Goal: Task Accomplishment & Management: Use online tool/utility

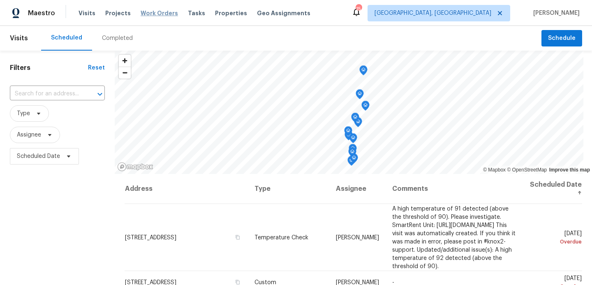
click at [141, 13] on span "Work Orders" at bounding box center [159, 13] width 37 height 8
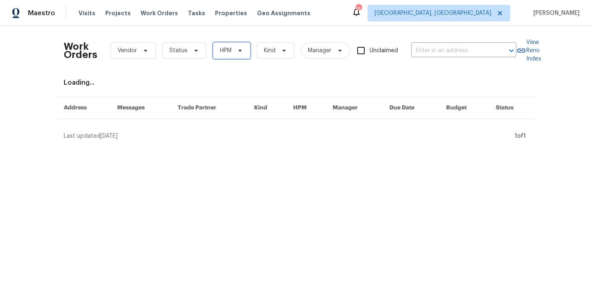
click at [228, 51] on span "HPM" at bounding box center [226, 50] width 12 height 8
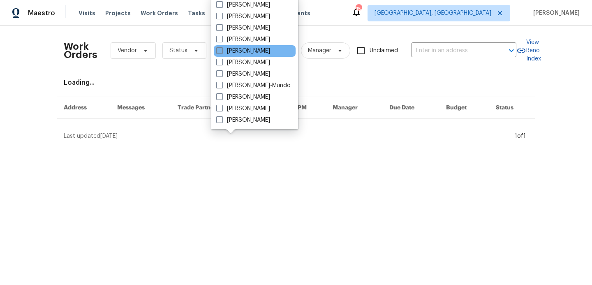
click at [223, 49] on label "[PERSON_NAME]" at bounding box center [243, 51] width 54 height 8
click at [222, 49] on input "[PERSON_NAME]" at bounding box center [218, 49] width 5 height 5
checkbox input "true"
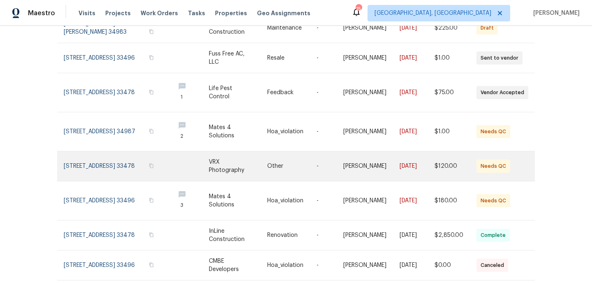
scroll to position [178, 0]
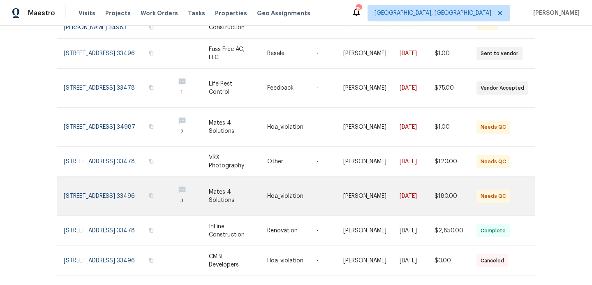
click at [130, 187] on link at bounding box center [116, 196] width 104 height 39
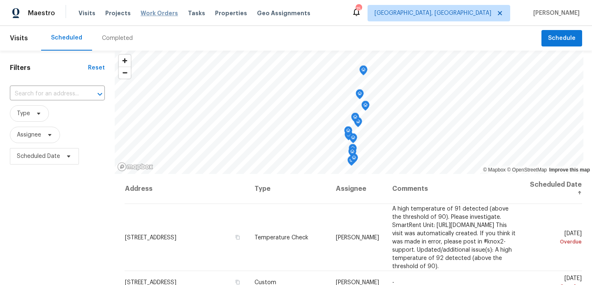
click at [154, 14] on span "Work Orders" at bounding box center [159, 13] width 37 height 8
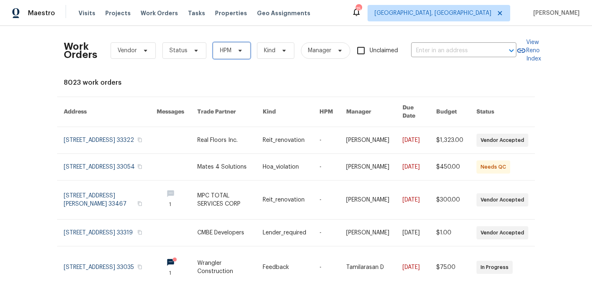
click at [226, 52] on span "HPM" at bounding box center [226, 50] width 12 height 8
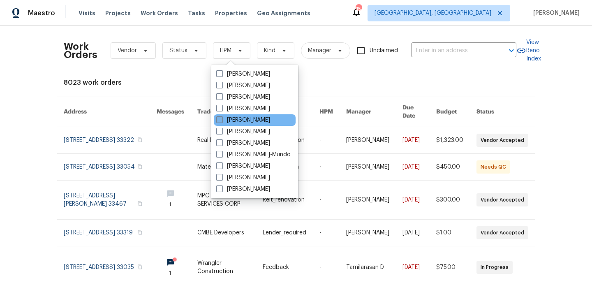
click at [219, 119] on span at bounding box center [219, 119] width 7 height 7
click at [219, 119] on input "[PERSON_NAME]" at bounding box center [218, 118] width 5 height 5
checkbox input "true"
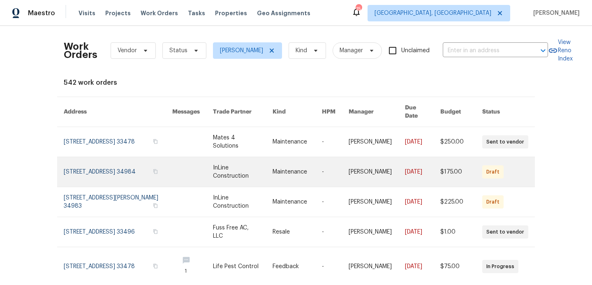
click at [232, 162] on link at bounding box center [243, 172] width 60 height 30
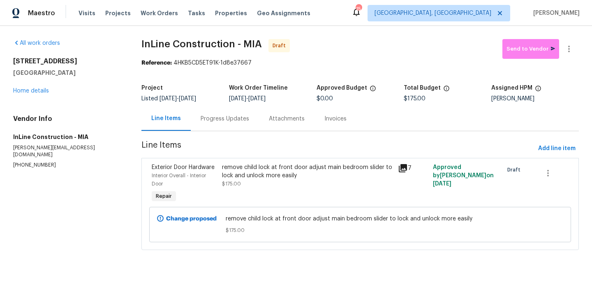
click at [245, 174] on div "remove child lock at front door adjust main bedroom slider to lock and unlock m…" at bounding box center [307, 171] width 171 height 16
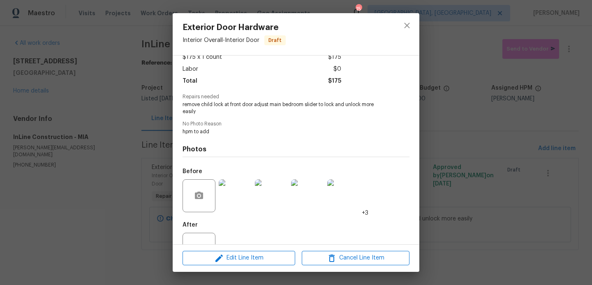
scroll to position [80, 0]
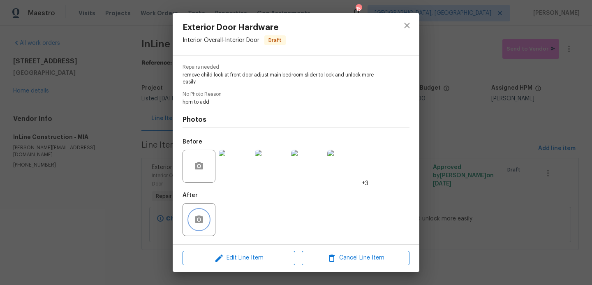
click at [191, 219] on button "button" at bounding box center [199, 220] width 20 height 20
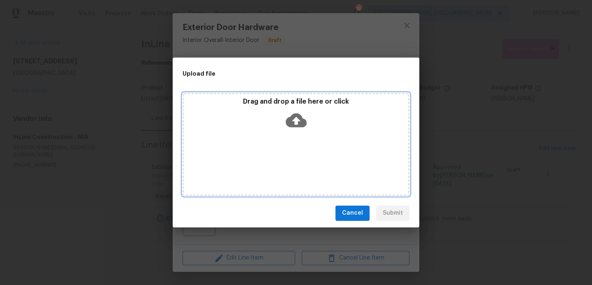
click at [297, 114] on icon at bounding box center [296, 120] width 21 height 14
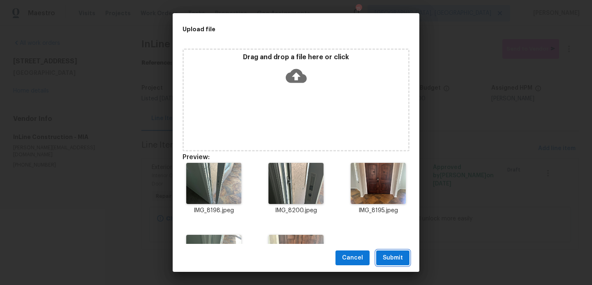
click at [394, 258] on span "Submit" at bounding box center [393, 258] width 20 height 10
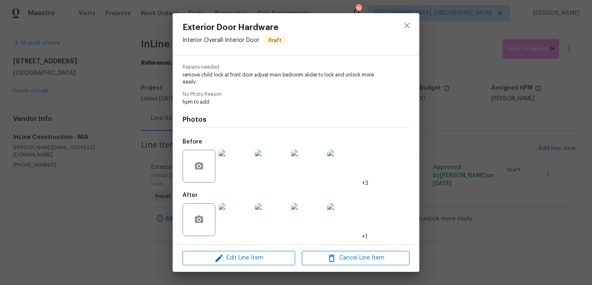
click at [455, 119] on div "Exterior Door Hardware Interior Overall - Interior Door Draft Vendor InLine Con…" at bounding box center [296, 142] width 592 height 285
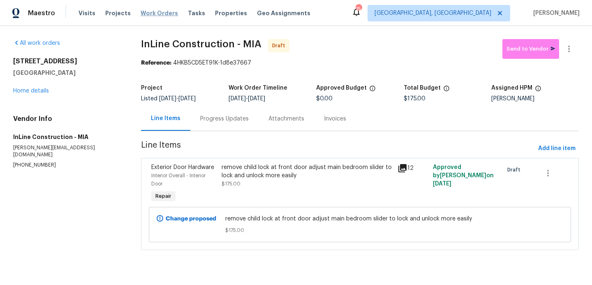
click at [149, 11] on span "Work Orders" at bounding box center [159, 13] width 37 height 8
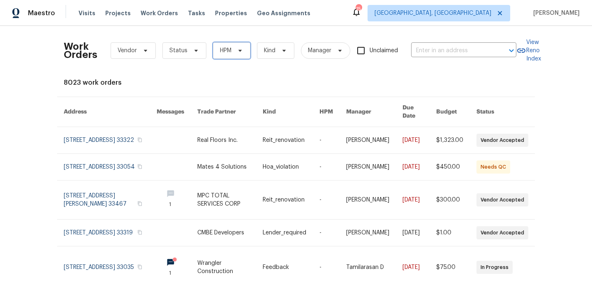
click at [231, 55] on span "HPM" at bounding box center [231, 50] width 37 height 16
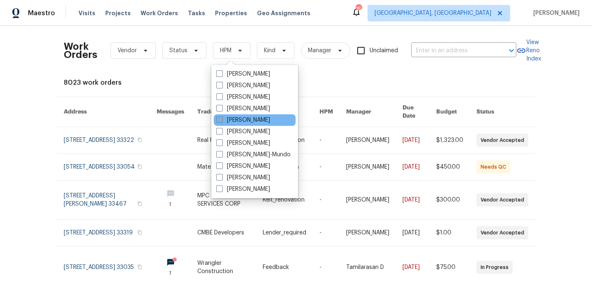
click at [220, 122] on span at bounding box center [219, 119] width 7 height 7
click at [220, 121] on input "[PERSON_NAME]" at bounding box center [218, 118] width 5 height 5
checkbox input "true"
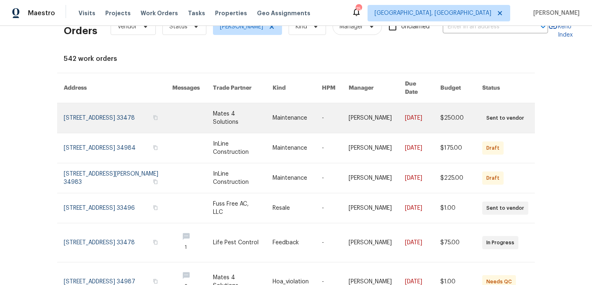
scroll to position [25, 0]
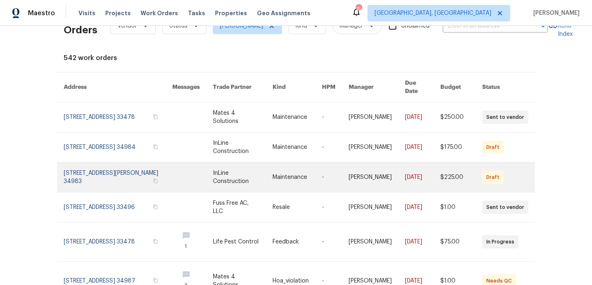
click at [228, 166] on link at bounding box center [243, 177] width 60 height 30
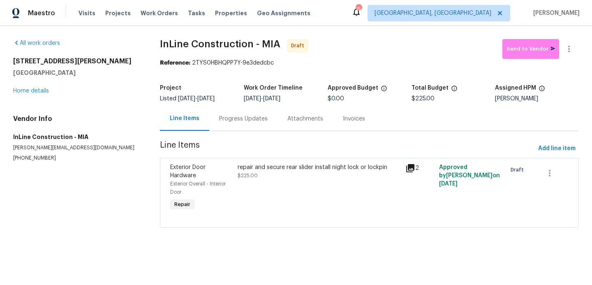
click at [261, 168] on div "repair and secure rear slider install night lock or lockpin" at bounding box center [319, 167] width 163 height 8
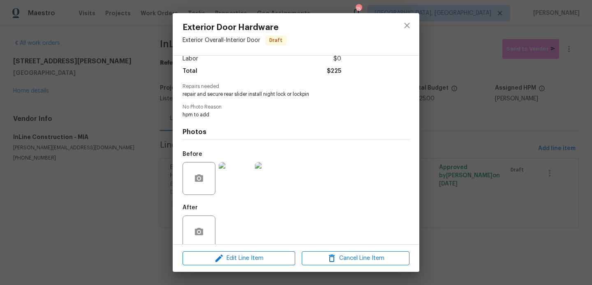
scroll to position [73, 0]
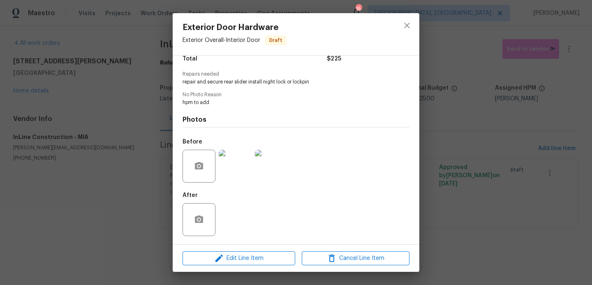
click at [129, 14] on div "Exterior Door Hardware Exterior Overall - Interior Door Draft Vendor InLine Con…" at bounding box center [296, 142] width 592 height 285
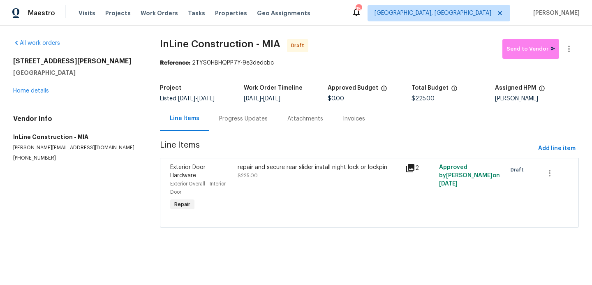
click at [282, 178] on div "repair and secure rear slider install night lock or lockpin $225.00" at bounding box center [319, 171] width 163 height 16
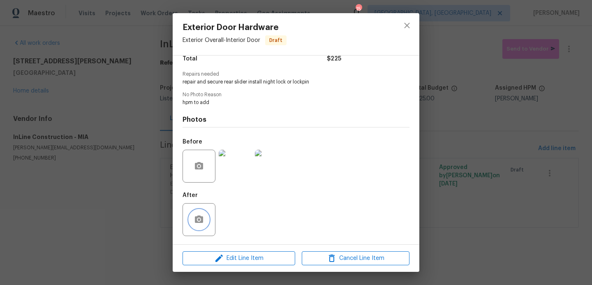
click at [201, 214] on button "button" at bounding box center [199, 220] width 20 height 20
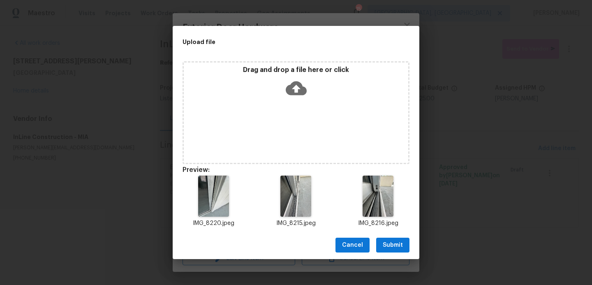
scroll to position [73, 0]
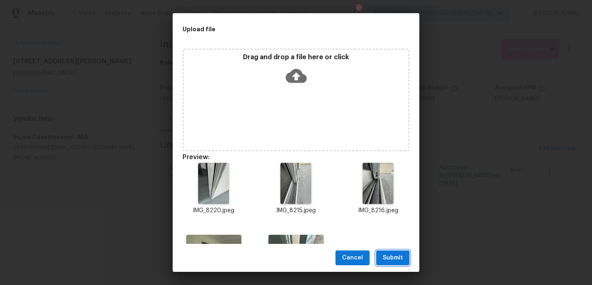
click at [396, 258] on span "Submit" at bounding box center [393, 258] width 20 height 10
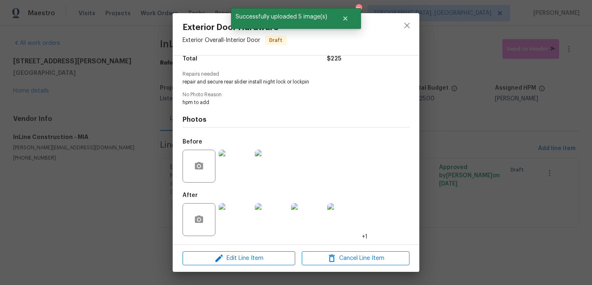
click at [453, 44] on div "Exterior Door Hardware Exterior Overall - Interior Door Draft Vendor InLine Con…" at bounding box center [296, 142] width 592 height 285
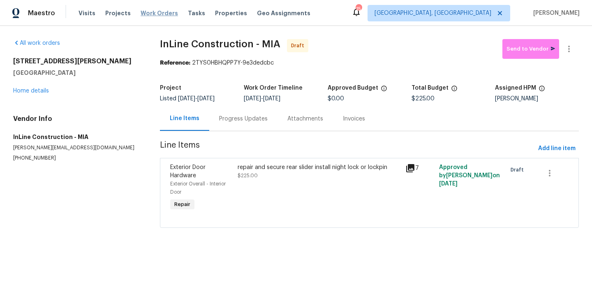
click at [158, 14] on span "Work Orders" at bounding box center [159, 13] width 37 height 8
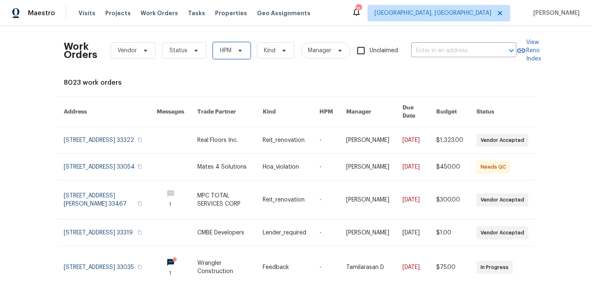
click at [240, 53] on icon at bounding box center [240, 50] width 7 height 7
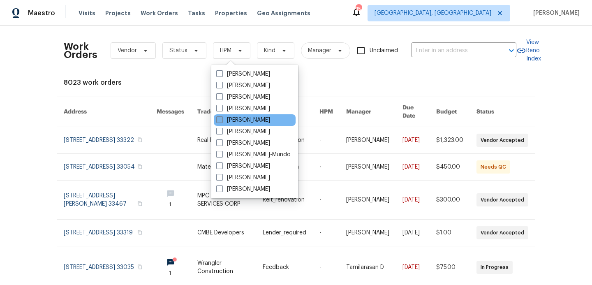
click at [217, 121] on span at bounding box center [219, 119] width 7 height 7
click at [217, 121] on input "[PERSON_NAME]" at bounding box center [218, 118] width 5 height 5
checkbox input "true"
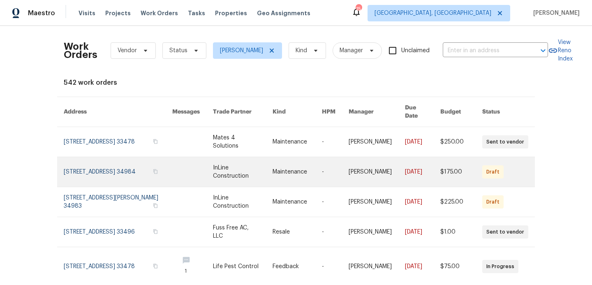
click at [119, 161] on link at bounding box center [118, 172] width 108 height 30
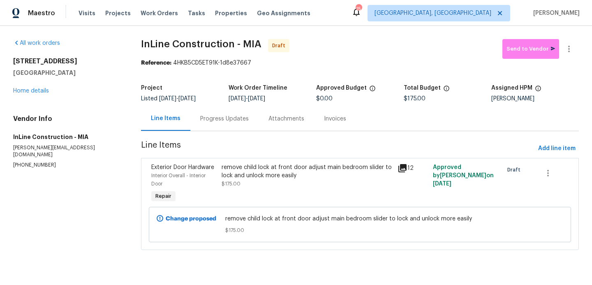
click at [263, 167] on div "remove child lock at front door adjust main bedroom slider to lock and unlock m…" at bounding box center [307, 171] width 171 height 16
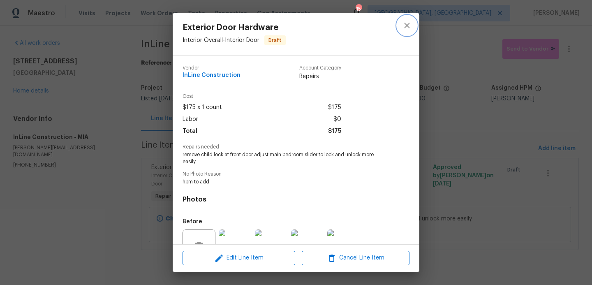
click at [410, 24] on icon "close" at bounding box center [407, 26] width 10 height 10
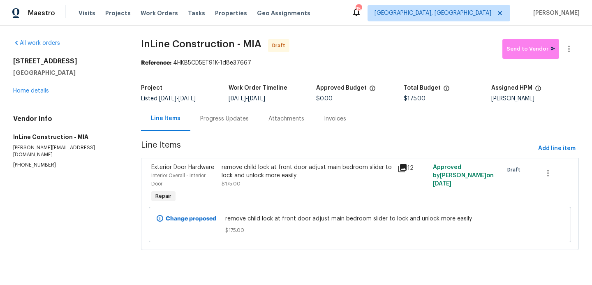
click at [260, 178] on div "remove child lock at front door adjust main bedroom slider to lock and unlock m…" at bounding box center [307, 171] width 171 height 16
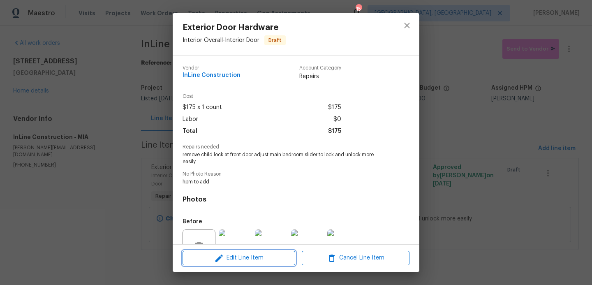
click at [226, 261] on span "Edit Line Item" at bounding box center [239, 258] width 108 height 10
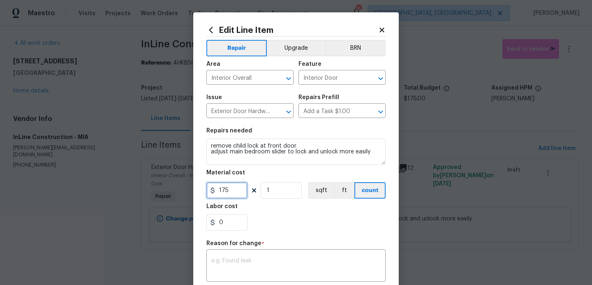
click at [232, 189] on input "175" at bounding box center [226, 190] width 41 height 16
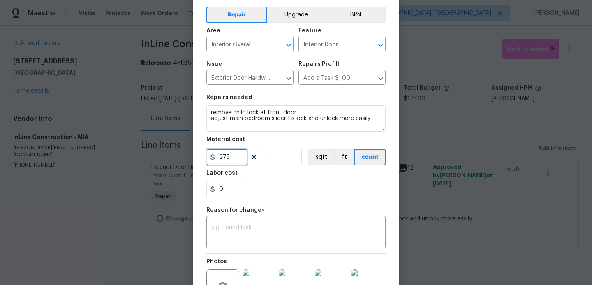
scroll to position [38, 0]
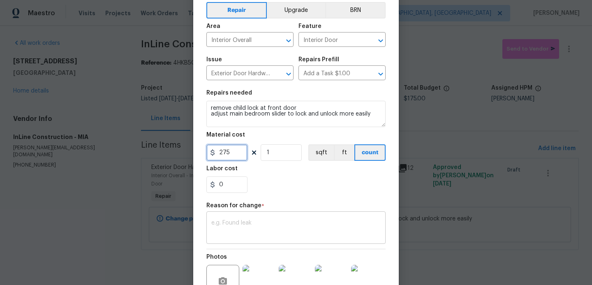
type input "275"
click at [243, 224] on textarea at bounding box center [295, 228] width 169 height 17
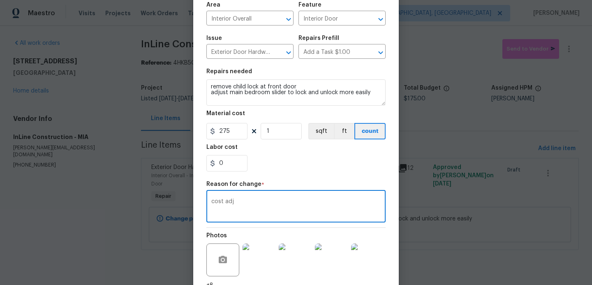
scroll to position [129, 0]
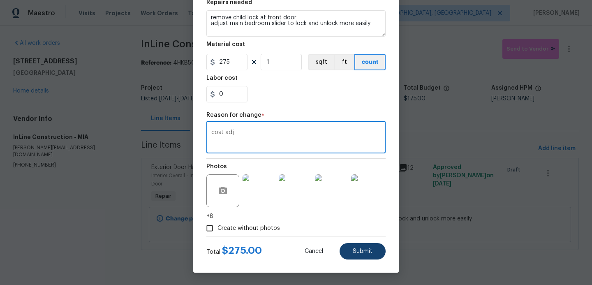
type textarea "cost adj"
click at [355, 246] on button "Submit" at bounding box center [362, 251] width 46 height 16
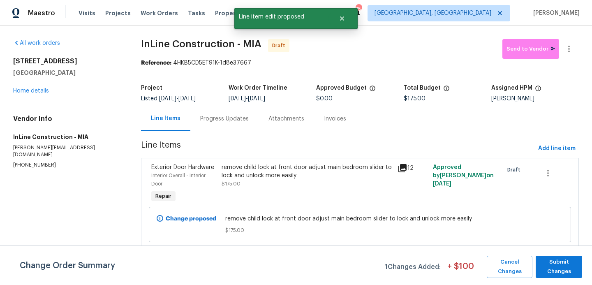
scroll to position [0, 0]
click at [561, 273] on span "Submit Changes" at bounding box center [559, 266] width 38 height 19
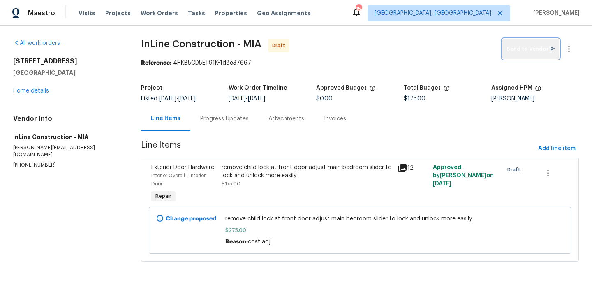
click at [526, 44] on span "Send to Vendor" at bounding box center [530, 48] width 48 height 9
click at [149, 16] on span "Work Orders" at bounding box center [159, 13] width 37 height 8
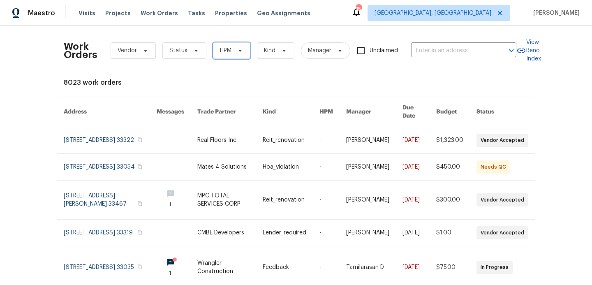
click at [244, 46] on span "HPM" at bounding box center [231, 50] width 37 height 16
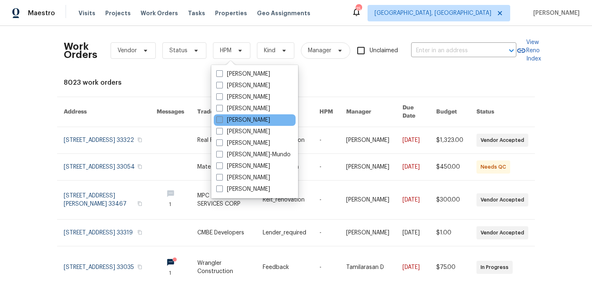
click at [219, 121] on span at bounding box center [219, 119] width 7 height 7
click at [219, 121] on input "[PERSON_NAME]" at bounding box center [218, 118] width 5 height 5
checkbox input "true"
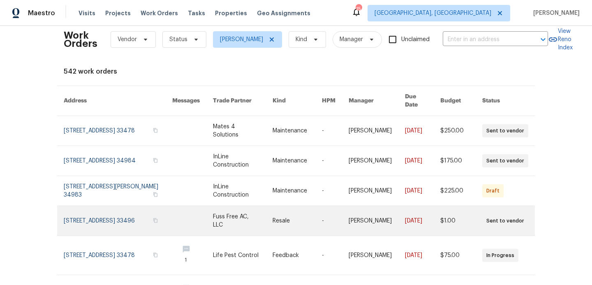
scroll to position [14, 0]
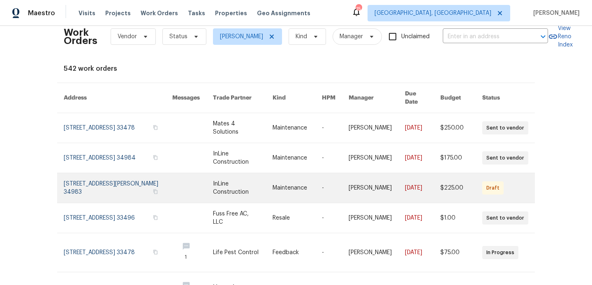
click at [231, 187] on link at bounding box center [243, 188] width 60 height 30
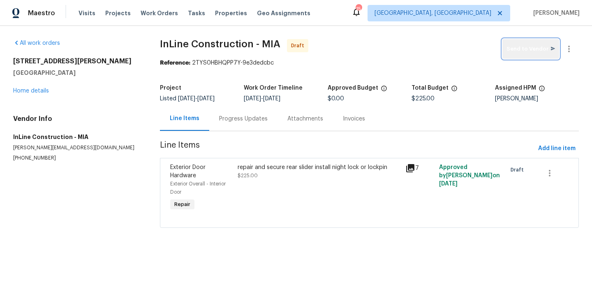
click at [537, 48] on span "Send to Vendor" at bounding box center [530, 48] width 48 height 9
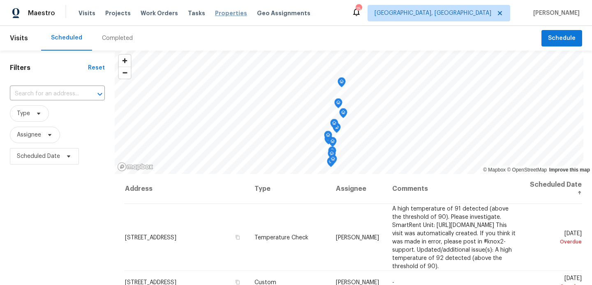
click at [219, 16] on span "Properties" at bounding box center [231, 13] width 32 height 8
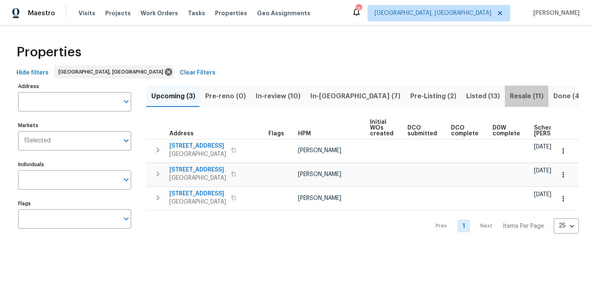
click at [510, 98] on span "Resale (11)" at bounding box center [527, 96] width 34 height 12
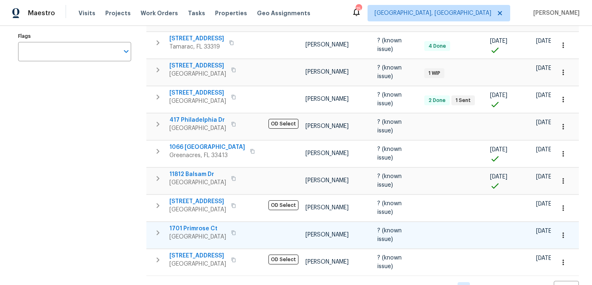
scroll to position [169, 0]
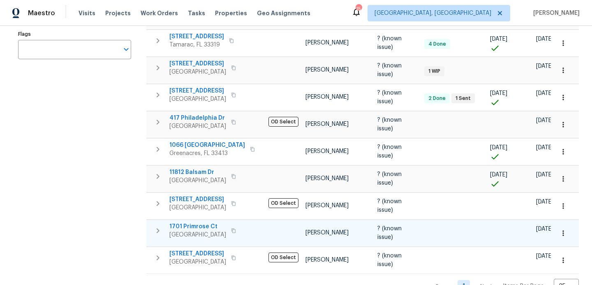
click at [207, 223] on span "1701 Primrose Ct" at bounding box center [197, 226] width 57 height 8
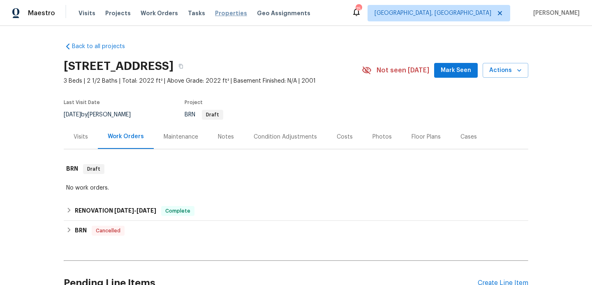
click at [230, 10] on span "Properties" at bounding box center [231, 13] width 32 height 8
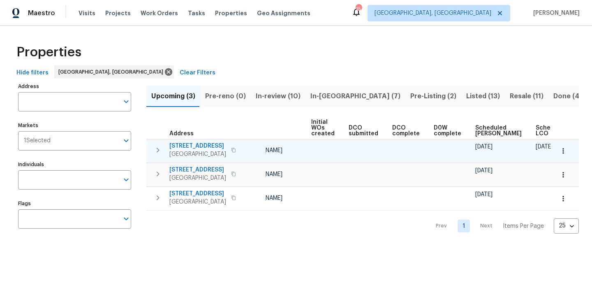
scroll to position [0, 90]
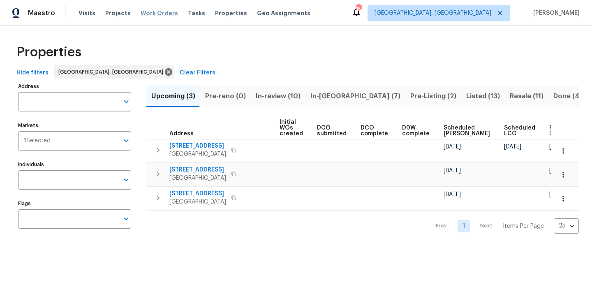
click at [152, 14] on span "Work Orders" at bounding box center [159, 13] width 37 height 8
